Goal: Complete application form

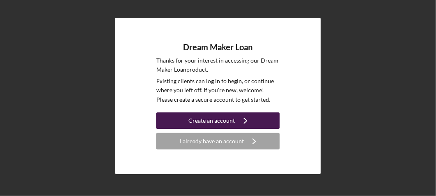
click at [166, 123] on button "Create an account Icon/Navigate" at bounding box center [217, 120] width 123 height 16
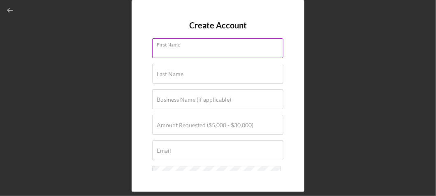
click at [191, 48] on input "First Name" at bounding box center [217, 48] width 131 height 20
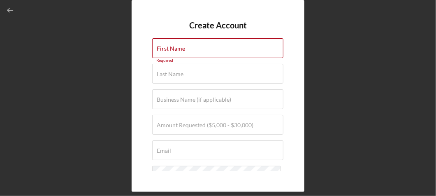
drag, startPoint x: 420, startPoint y: 4, endPoint x: 428, endPoint y: 4, distance: 7.8
click at [424, 3] on div "Create Account First Name Required Last Name Required Business Name (if applica…" at bounding box center [218, 96] width 428 height 192
click at [428, 4] on div "Create Account First Name Required Last Name Required Business Name (if applica…" at bounding box center [218, 96] width 428 height 192
click at [265, 44] on div "First Name Required" at bounding box center [218, 48] width 132 height 21
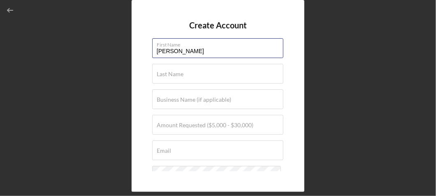
type input "[PERSON_NAME]"
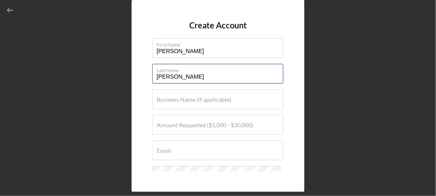
type input "[PERSON_NAME]"
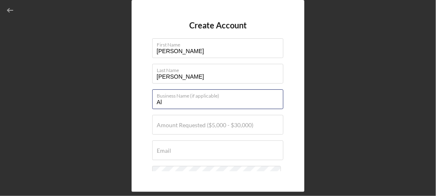
type input "A"
type input "Lions of Judah 7 Ministries"
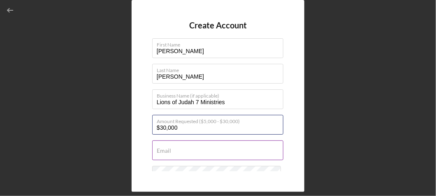
type input "$30,000"
click at [266, 147] on div "Email Required" at bounding box center [218, 150] width 132 height 21
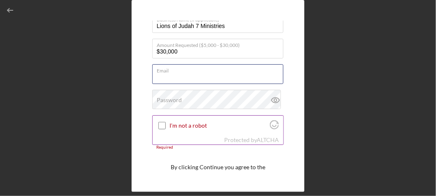
scroll to position [82, 0]
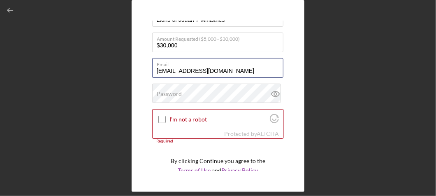
type input "[EMAIL_ADDRESS][DOMAIN_NAME]"
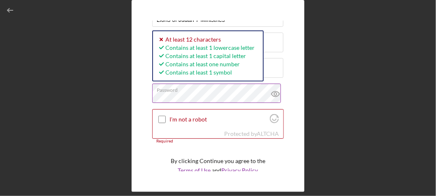
click at [274, 92] on icon at bounding box center [275, 93] width 21 height 21
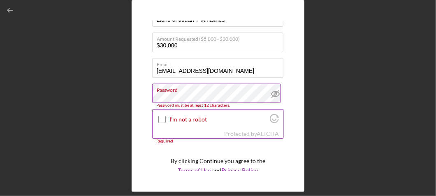
click at [159, 118] on input "I'm not a robot" at bounding box center [161, 119] width 7 height 7
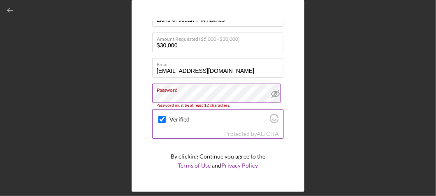
scroll to position [105, 0]
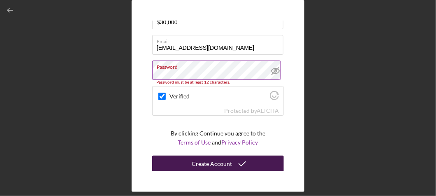
click at [200, 162] on div "Create Account" at bounding box center [212, 163] width 40 height 16
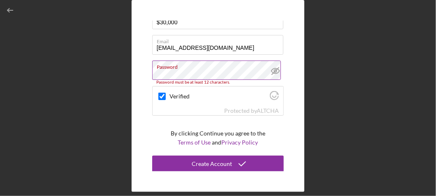
click at [195, 69] on label "Password" at bounding box center [220, 65] width 127 height 9
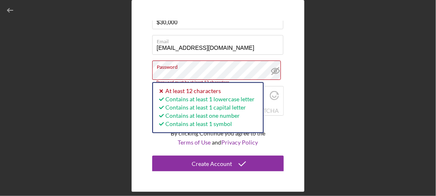
click at [150, 63] on div "Create Account First Name [PERSON_NAME] Last Name [PERSON_NAME] Business Name (…" at bounding box center [218, 96] width 173 height 192
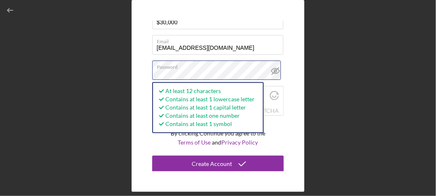
checkbox input "true"
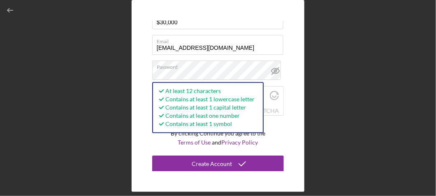
click at [305, 108] on div "Create Account First Name [PERSON_NAME] Last Name [PERSON_NAME] Business Name (…" at bounding box center [218, 96] width 428 height 192
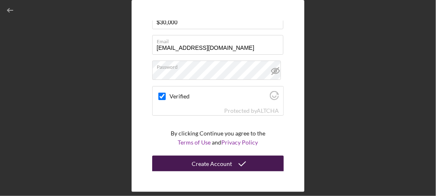
click at [221, 164] on div "Create Account" at bounding box center [212, 163] width 40 height 16
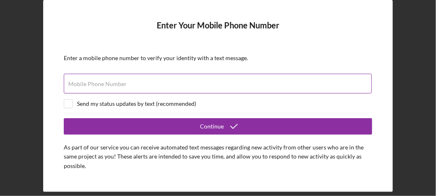
click at [191, 73] on form "Enter Your Mobile Phone Number Enter a mobile phone number to verify your ident…" at bounding box center [218, 96] width 308 height 151
click at [193, 79] on div "Mobile Phone Number" at bounding box center [218, 84] width 308 height 21
type input "[PHONE_NUMBER]"
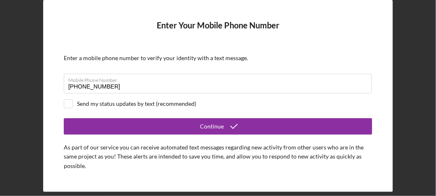
click at [139, 106] on div "Send my status updates by text (recommended)" at bounding box center [136, 103] width 119 height 7
checkbox input "true"
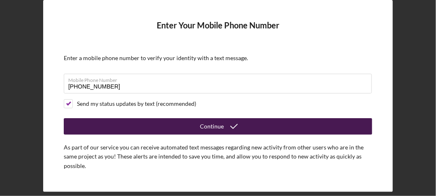
click at [164, 123] on button "Continue" at bounding box center [218, 126] width 308 height 16
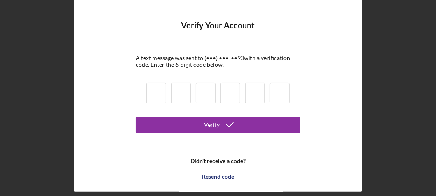
click at [150, 91] on input at bounding box center [156, 93] width 20 height 21
type input "3"
type input "2"
type input "0"
type input "6"
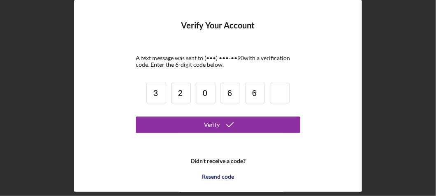
type input "6"
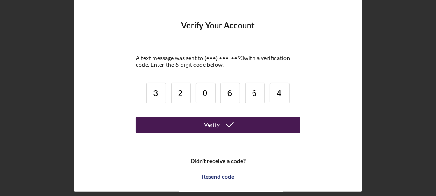
type input "4"
click at [150, 125] on button "Verify" at bounding box center [218, 124] width 164 height 16
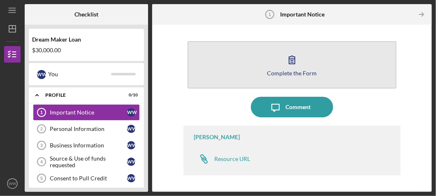
click at [295, 63] on icon "button" at bounding box center [292, 59] width 21 height 21
